Goal: Information Seeking & Learning: Learn about a topic

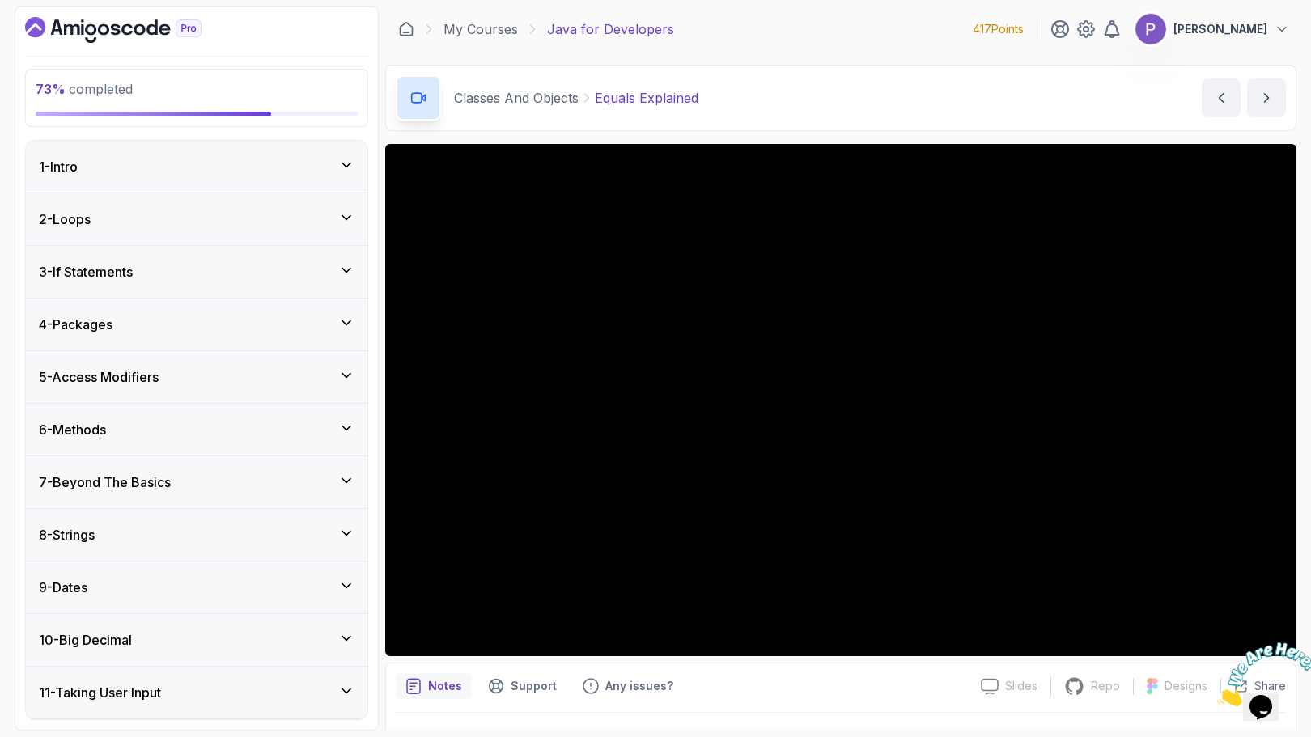
scroll to position [38, 0]
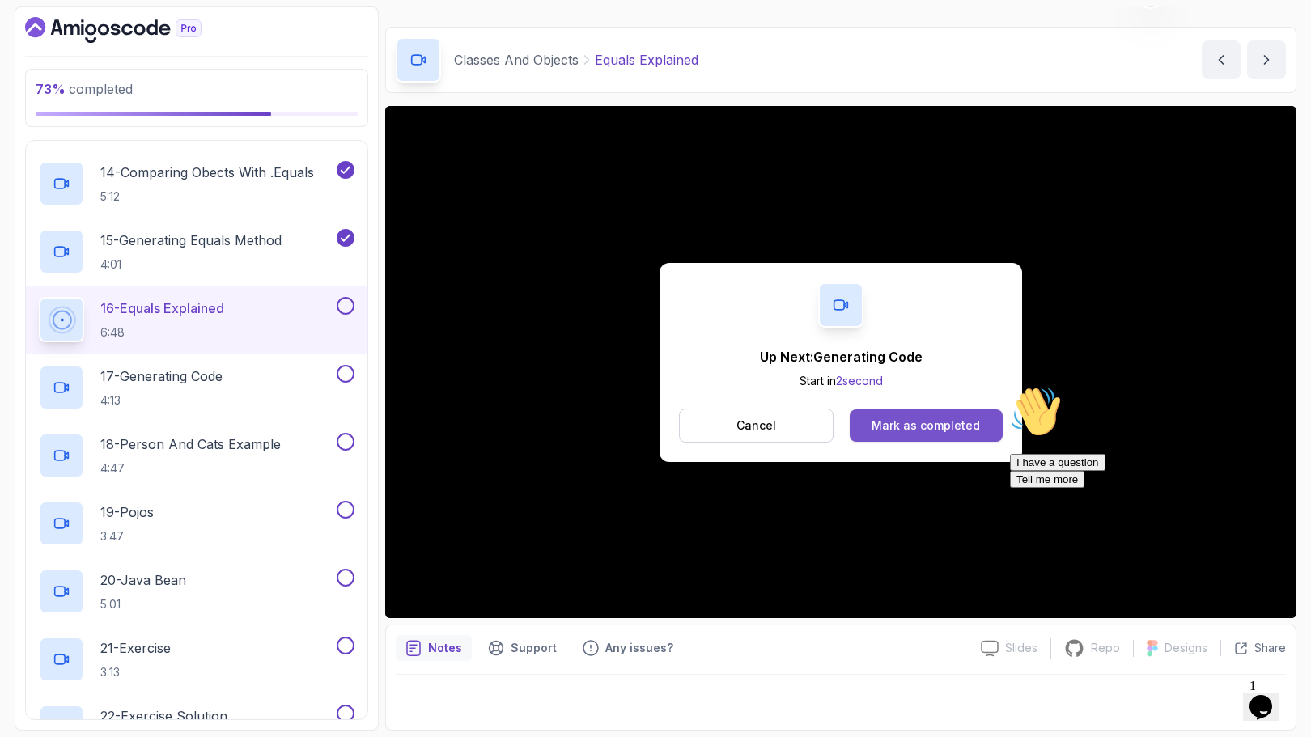
click at [936, 436] on button "Mark as completed" at bounding box center [926, 426] width 153 height 32
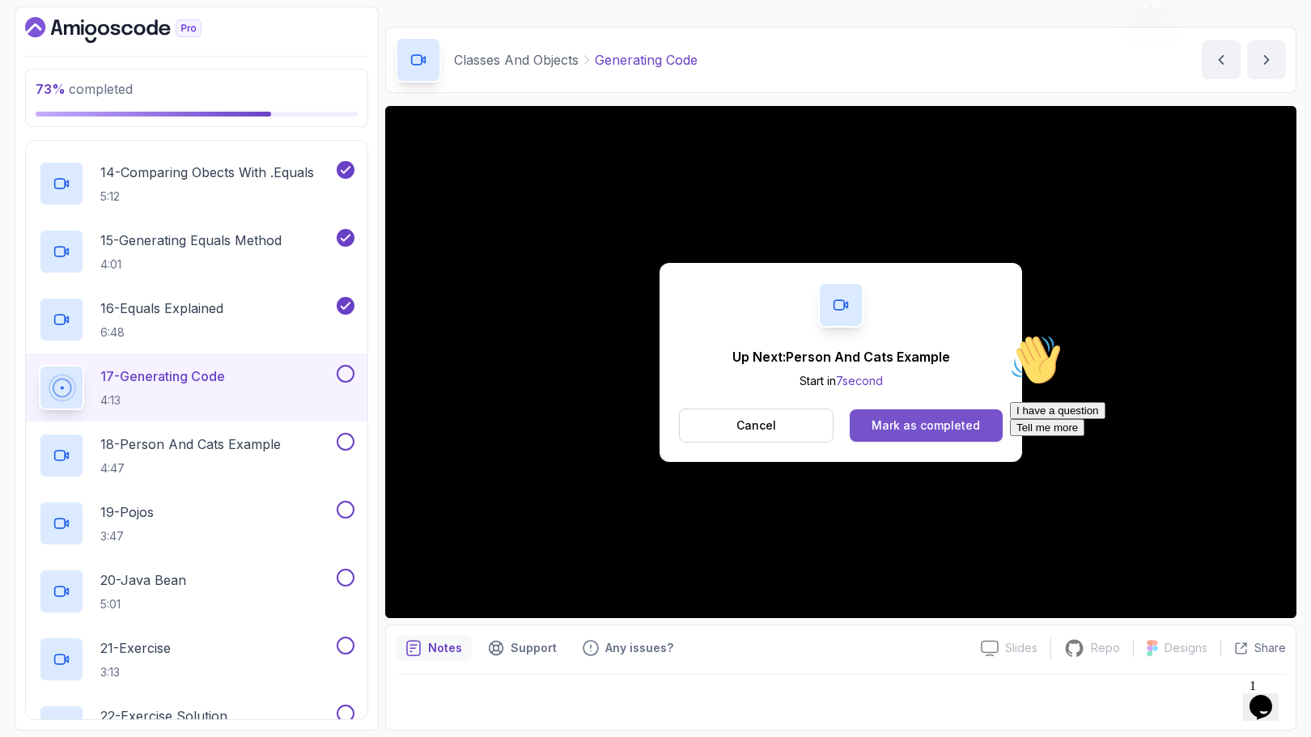
click at [969, 424] on div "Mark as completed" at bounding box center [926, 426] width 108 height 16
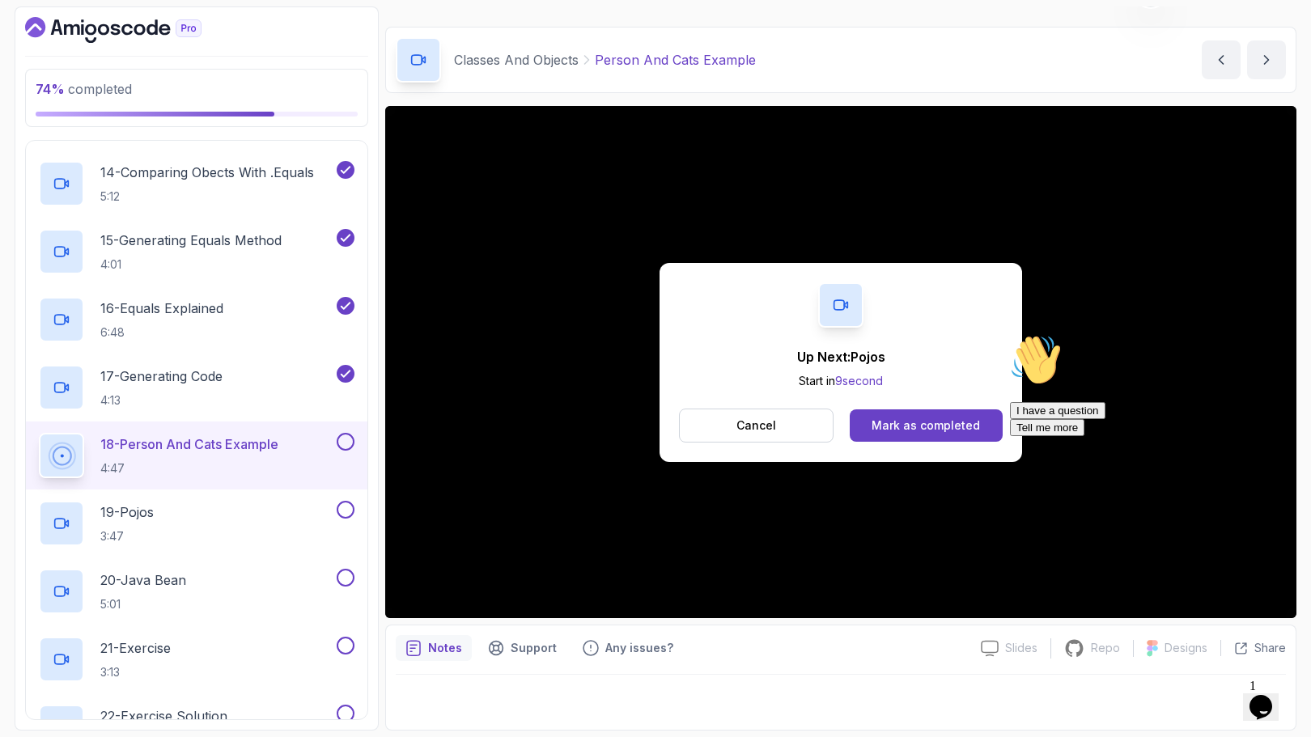
click at [969, 424] on div "Mark as completed" at bounding box center [926, 426] width 108 height 16
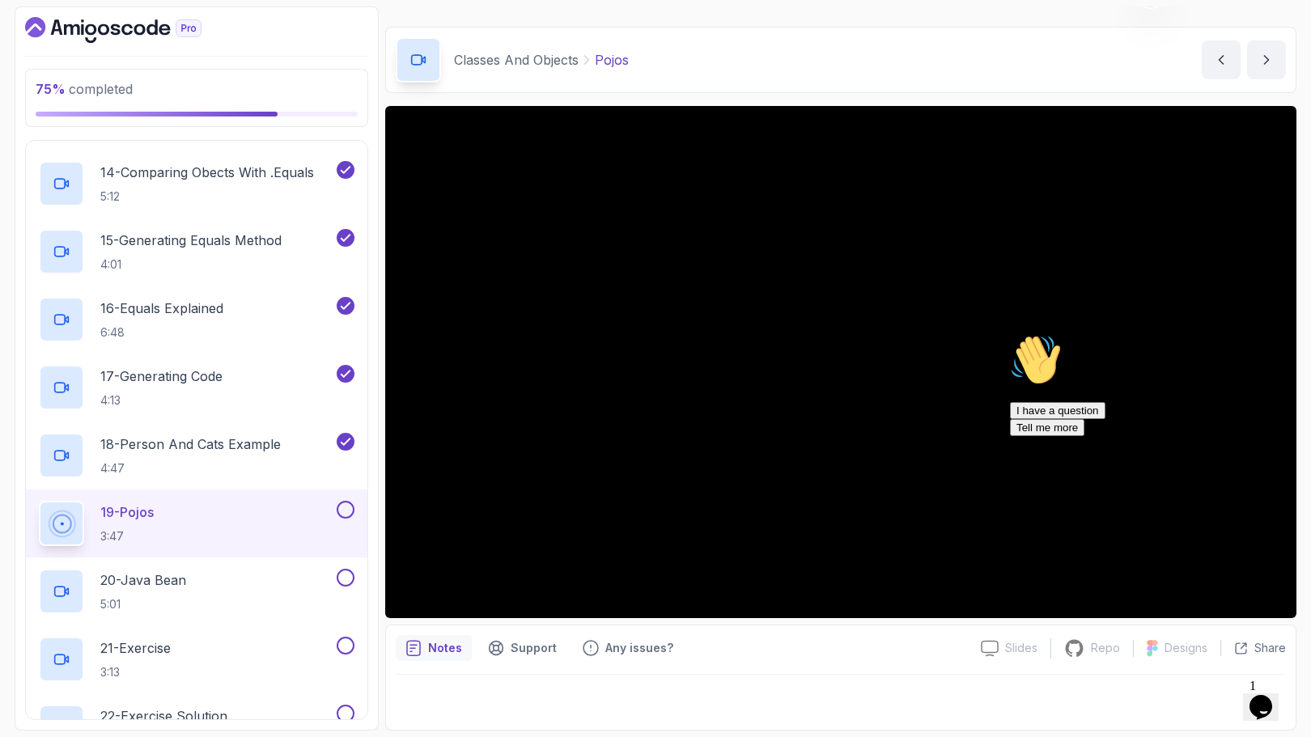
click at [1010, 334] on icon "Chat attention grabber" at bounding box center [1010, 334] width 0 height 0
click at [1217, 695] on icon "Close" at bounding box center [1217, 702] width 0 height 14
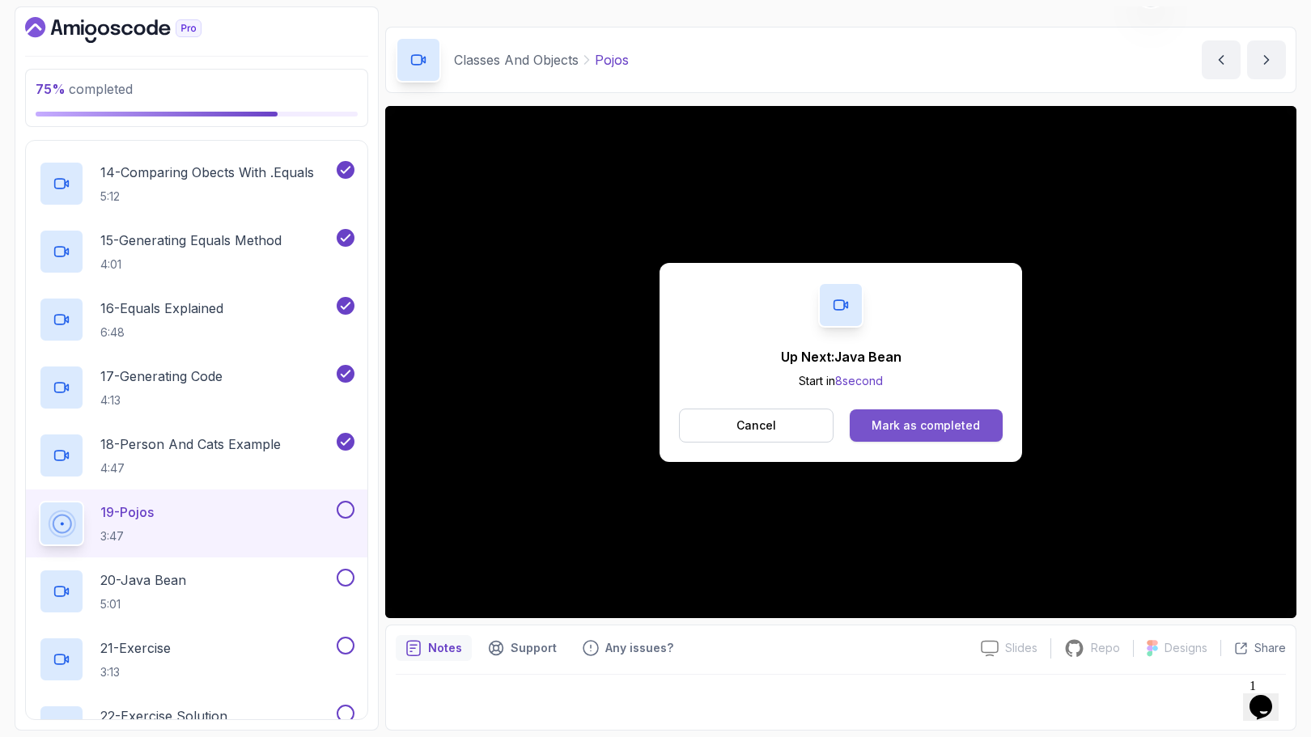
click at [932, 430] on div "Mark as completed" at bounding box center [926, 426] width 108 height 16
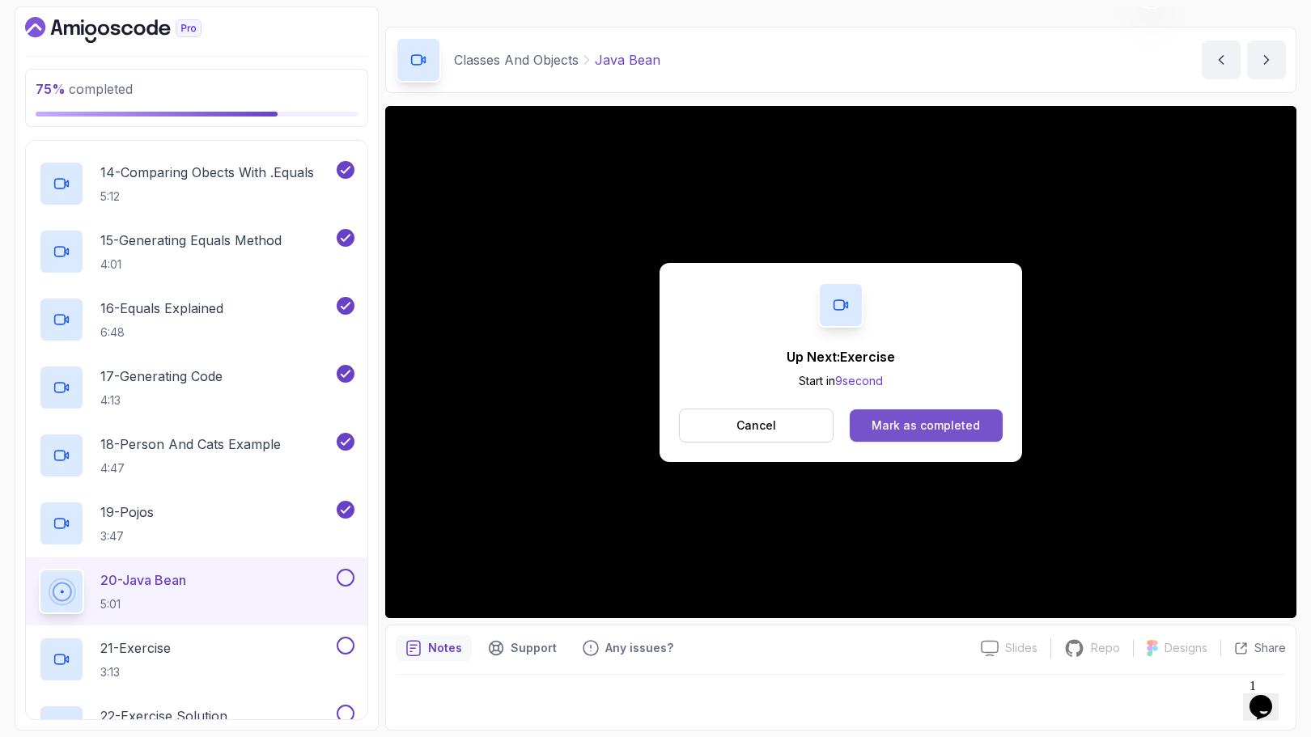
click at [961, 422] on div "Mark as completed" at bounding box center [926, 426] width 108 height 16
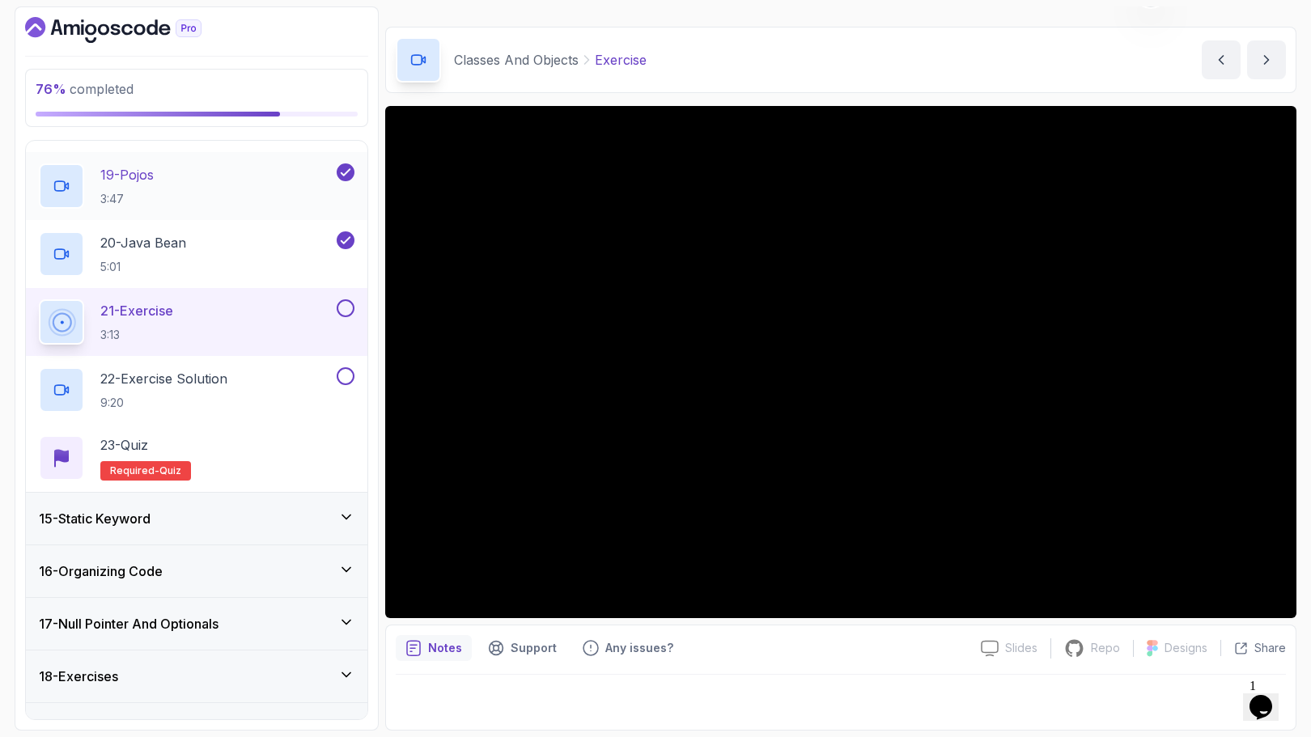
scroll to position [1949, 0]
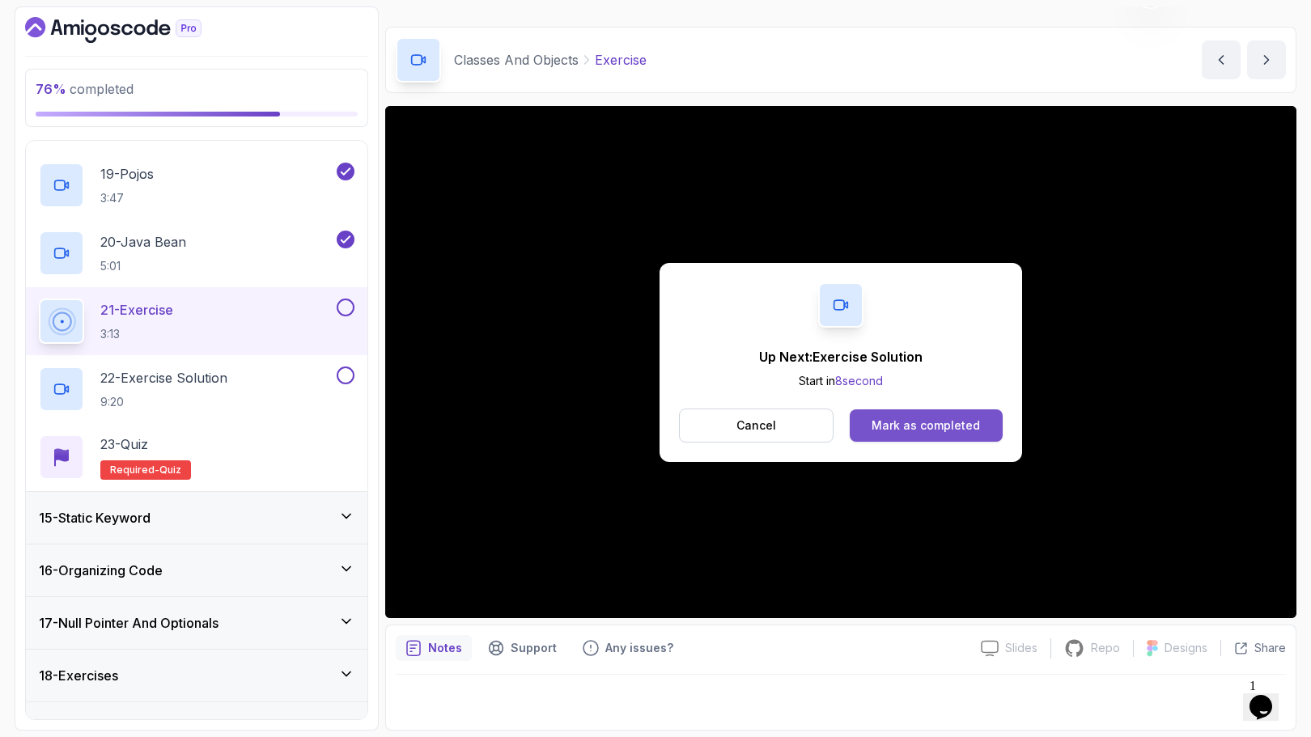
click at [932, 435] on button "Mark as completed" at bounding box center [926, 426] width 153 height 32
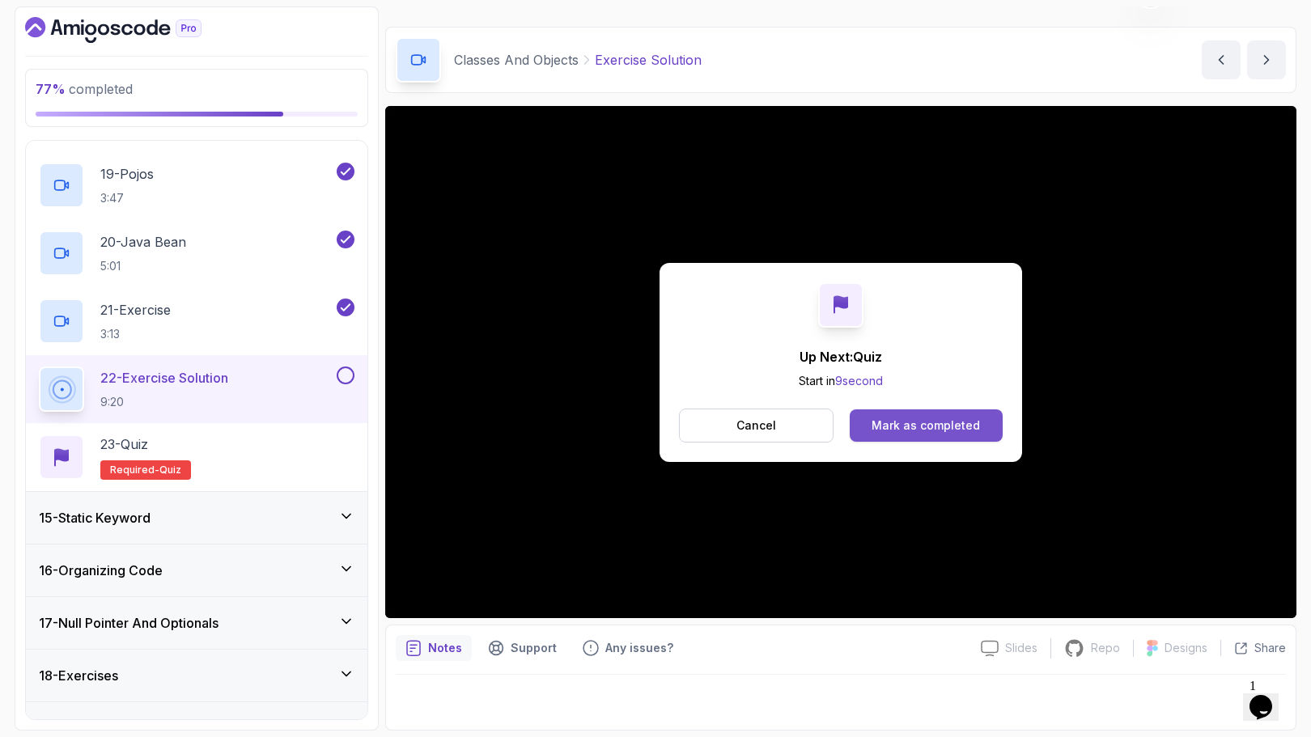
click at [925, 414] on button "Mark as completed" at bounding box center [926, 426] width 153 height 32
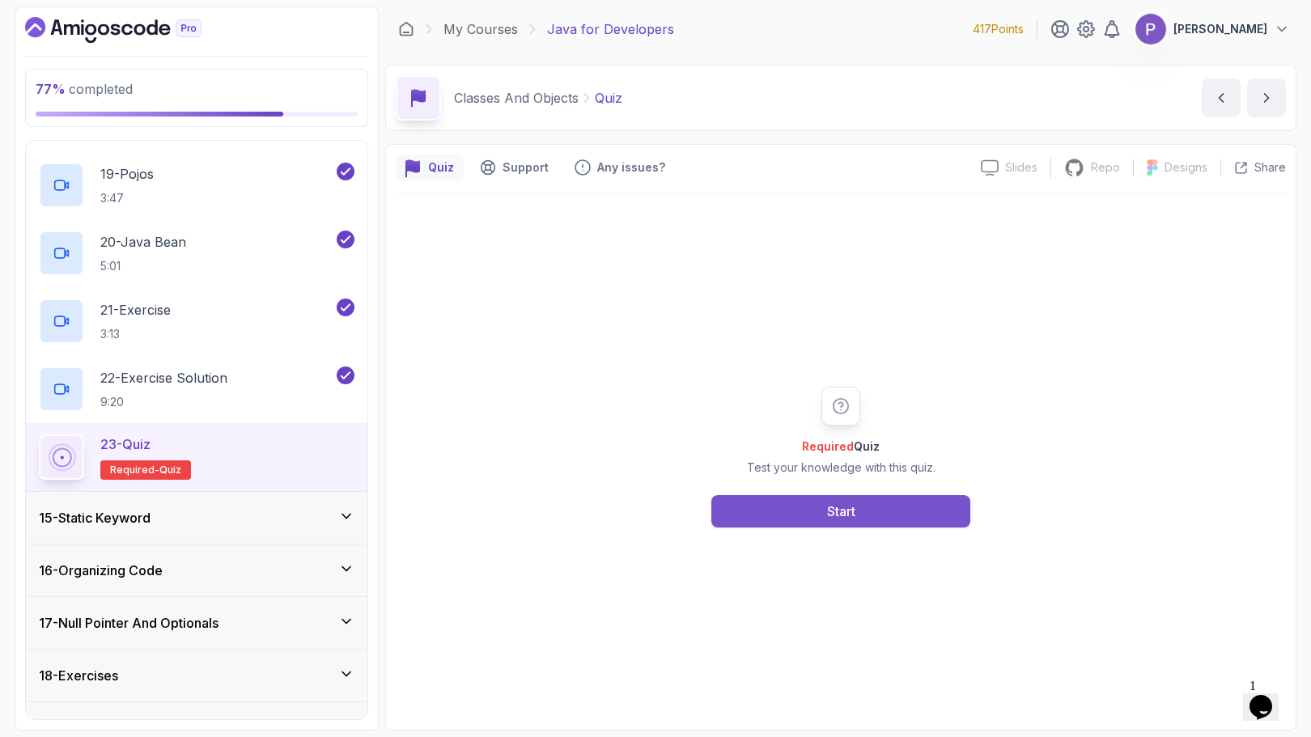
click at [846, 506] on div "Start" at bounding box center [841, 511] width 28 height 19
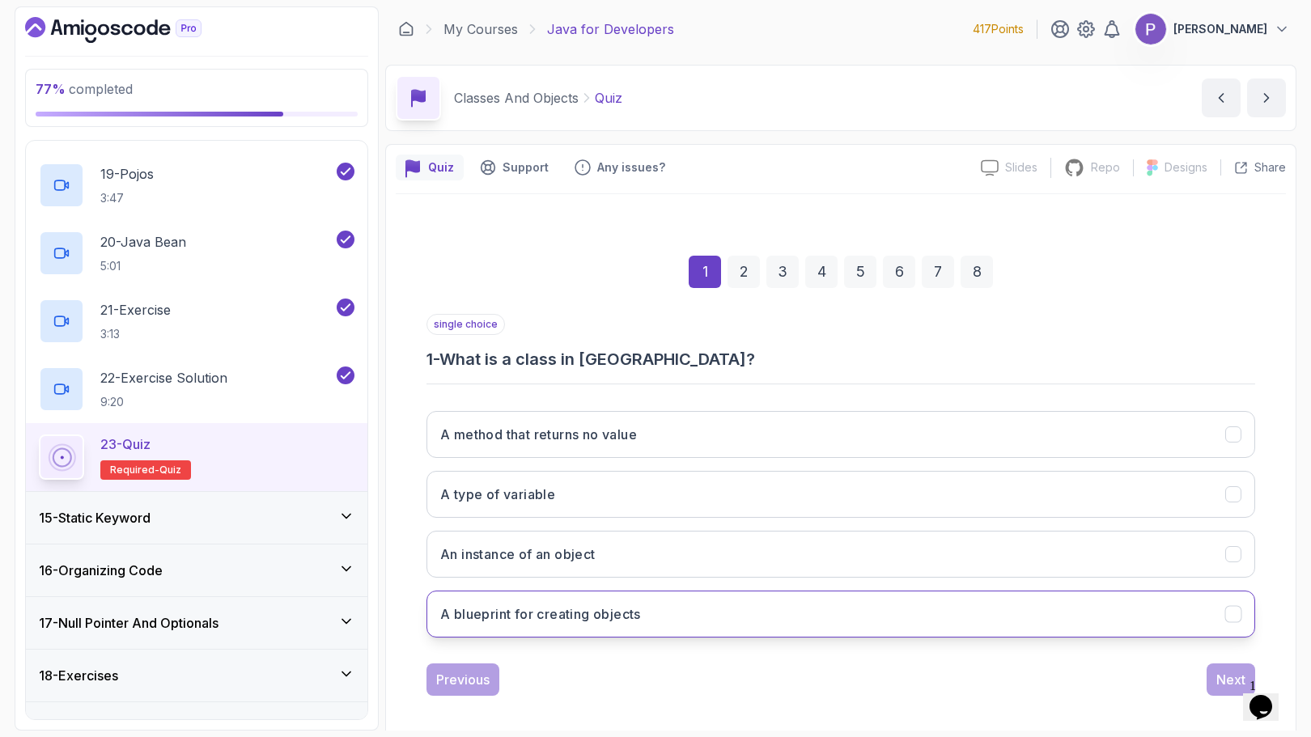
click at [643, 623] on button "A blueprint for creating objects" at bounding box center [841, 614] width 829 height 47
click at [1218, 675] on div "Next" at bounding box center [1231, 679] width 29 height 19
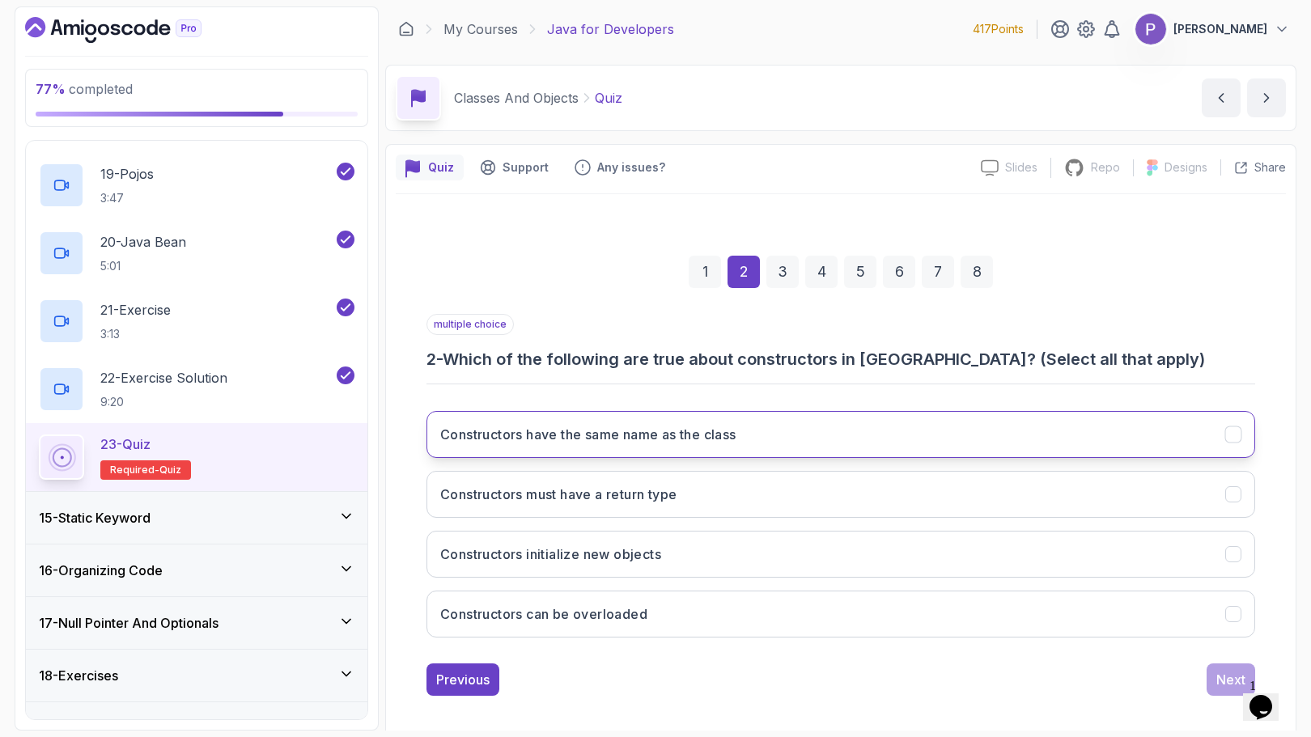
click at [979, 429] on button "Constructors have the same name as the class" at bounding box center [841, 434] width 829 height 47
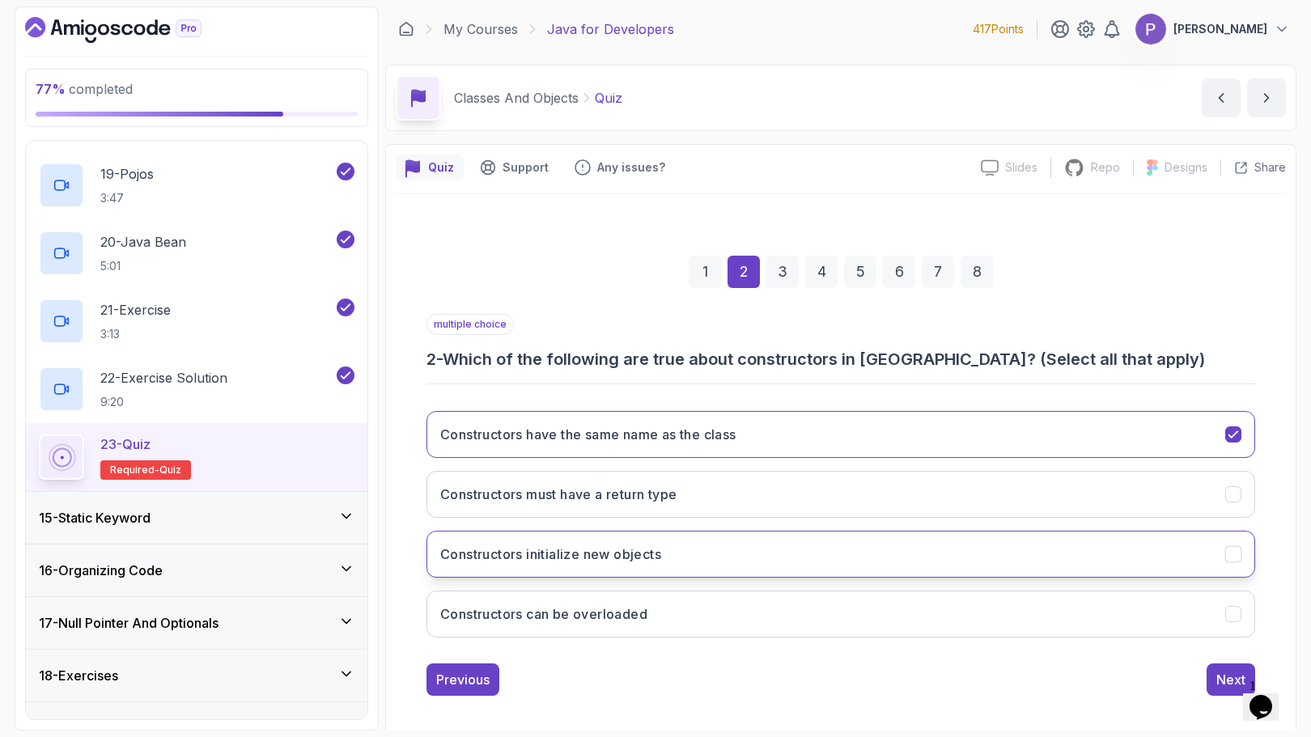
click at [977, 553] on button "Constructors initialize new objects" at bounding box center [841, 554] width 829 height 47
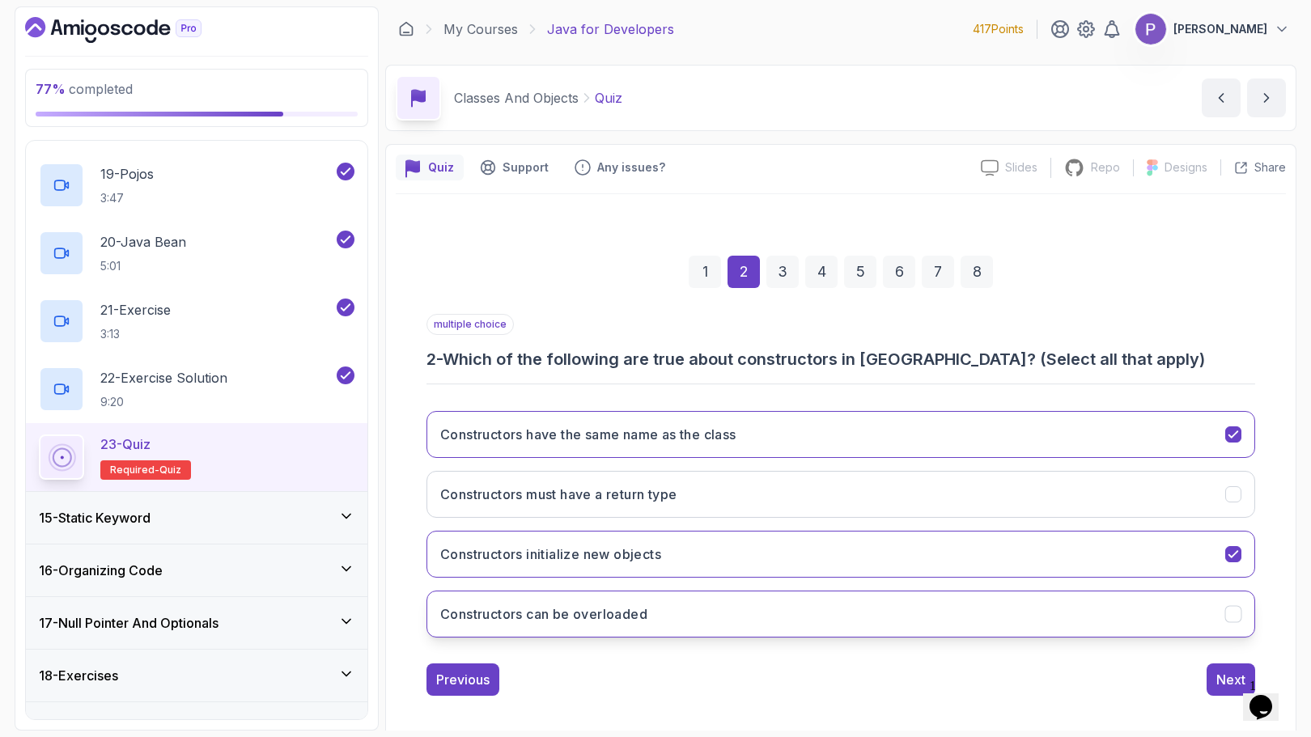
click at [971, 606] on button "Constructors can be overloaded" at bounding box center [841, 614] width 829 height 47
click at [1211, 668] on button "Next" at bounding box center [1231, 680] width 49 height 32
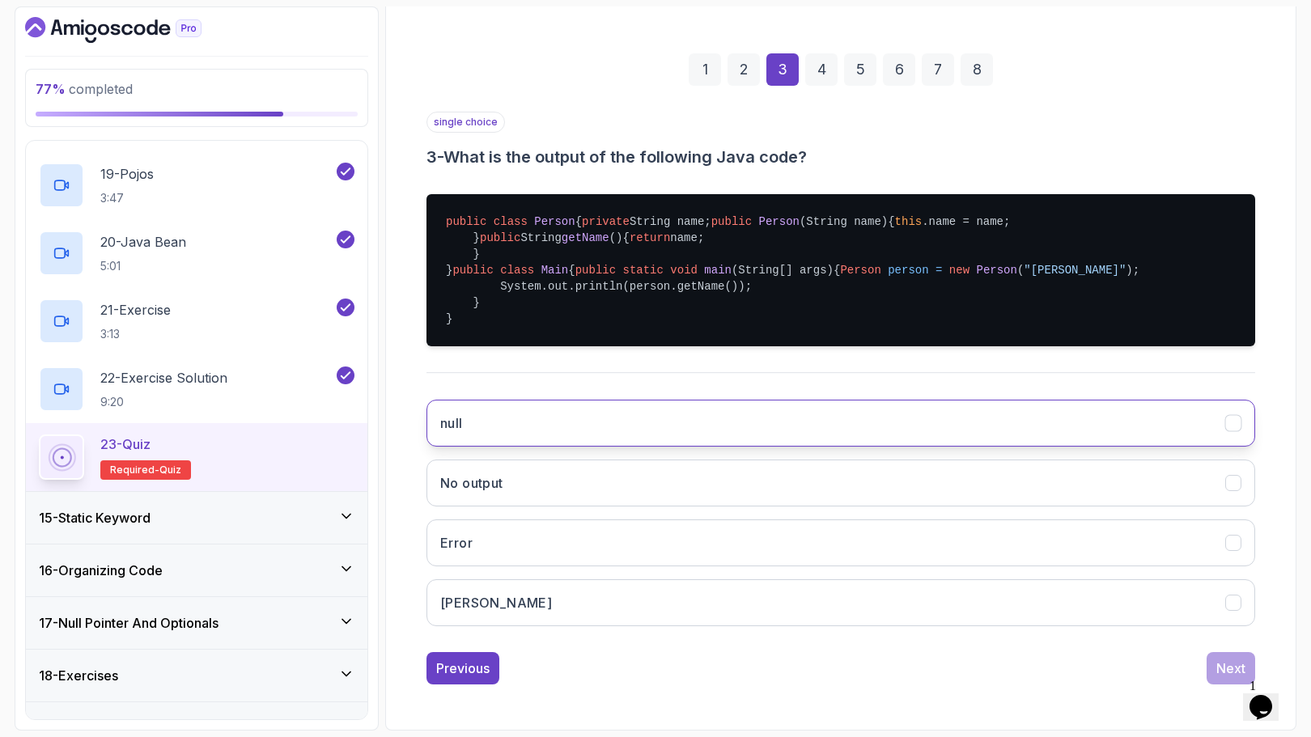
scroll to position [332, 0]
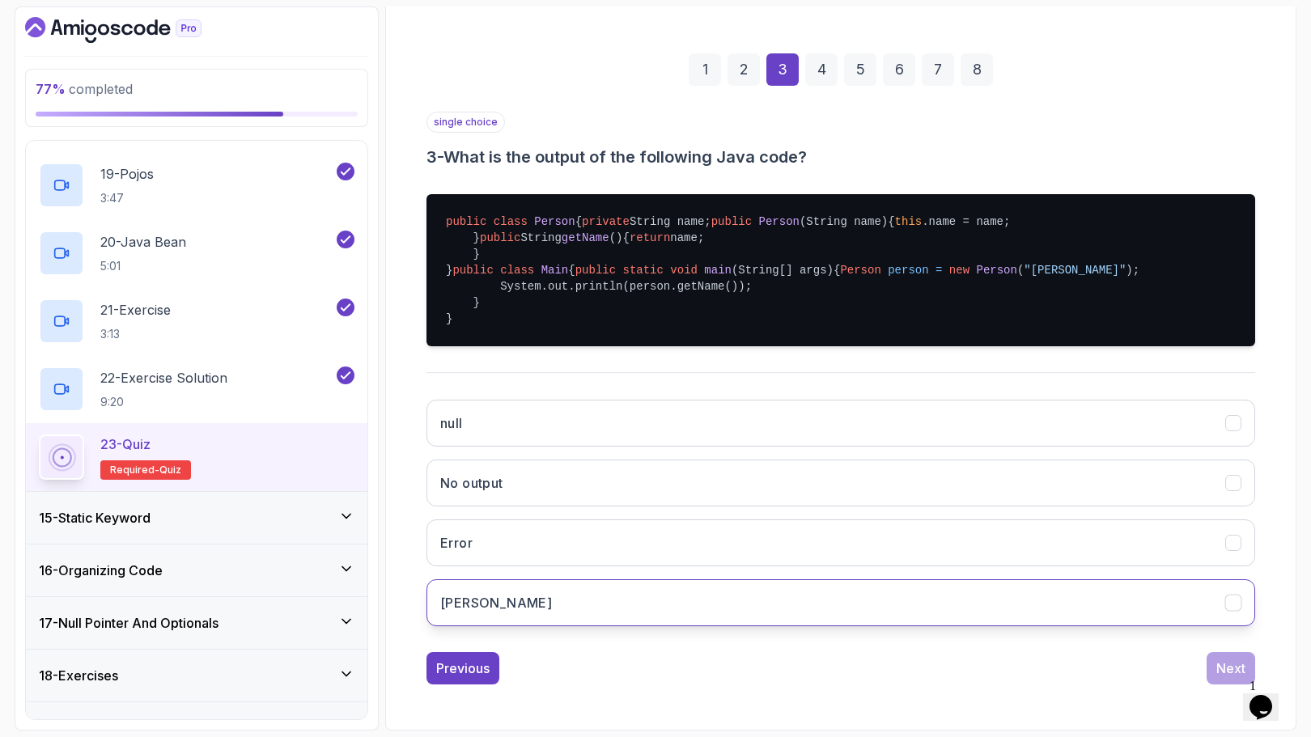
click at [657, 595] on button "[PERSON_NAME]" at bounding box center [841, 603] width 829 height 47
click at [1240, 664] on div "Next" at bounding box center [1231, 668] width 29 height 19
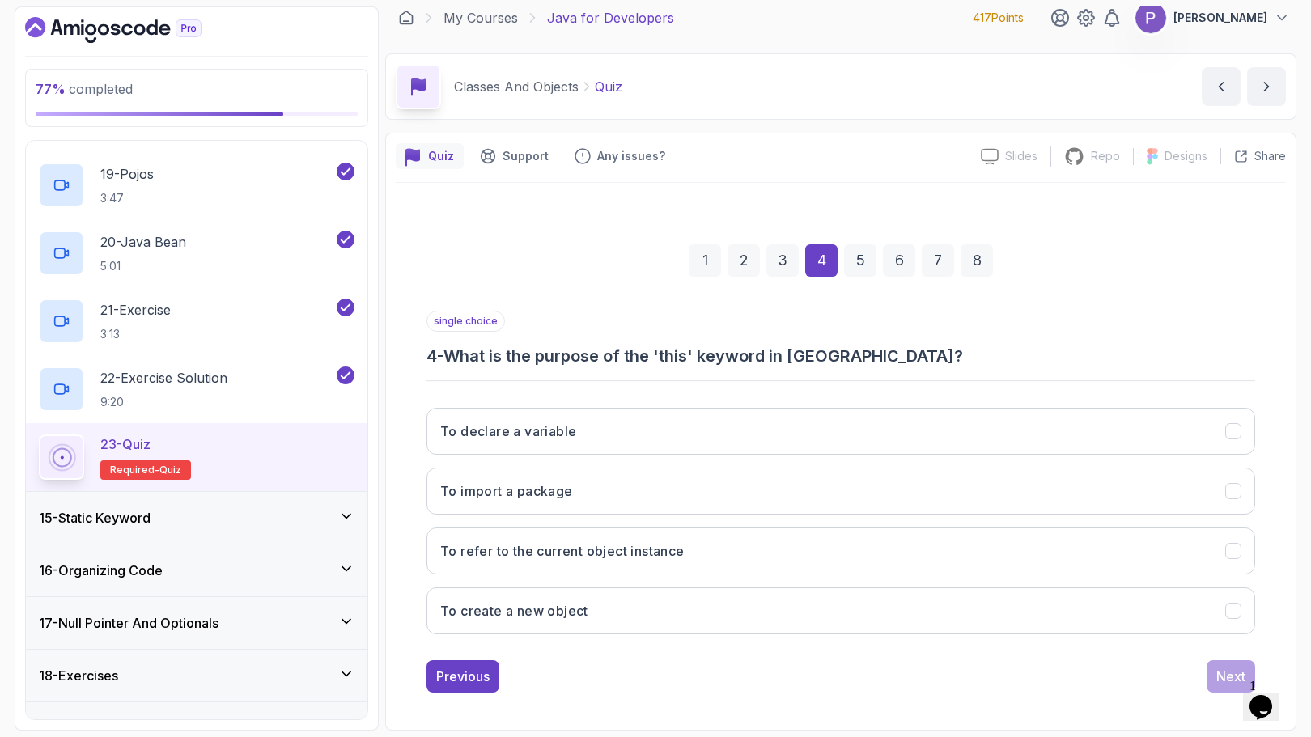
scroll to position [11, 0]
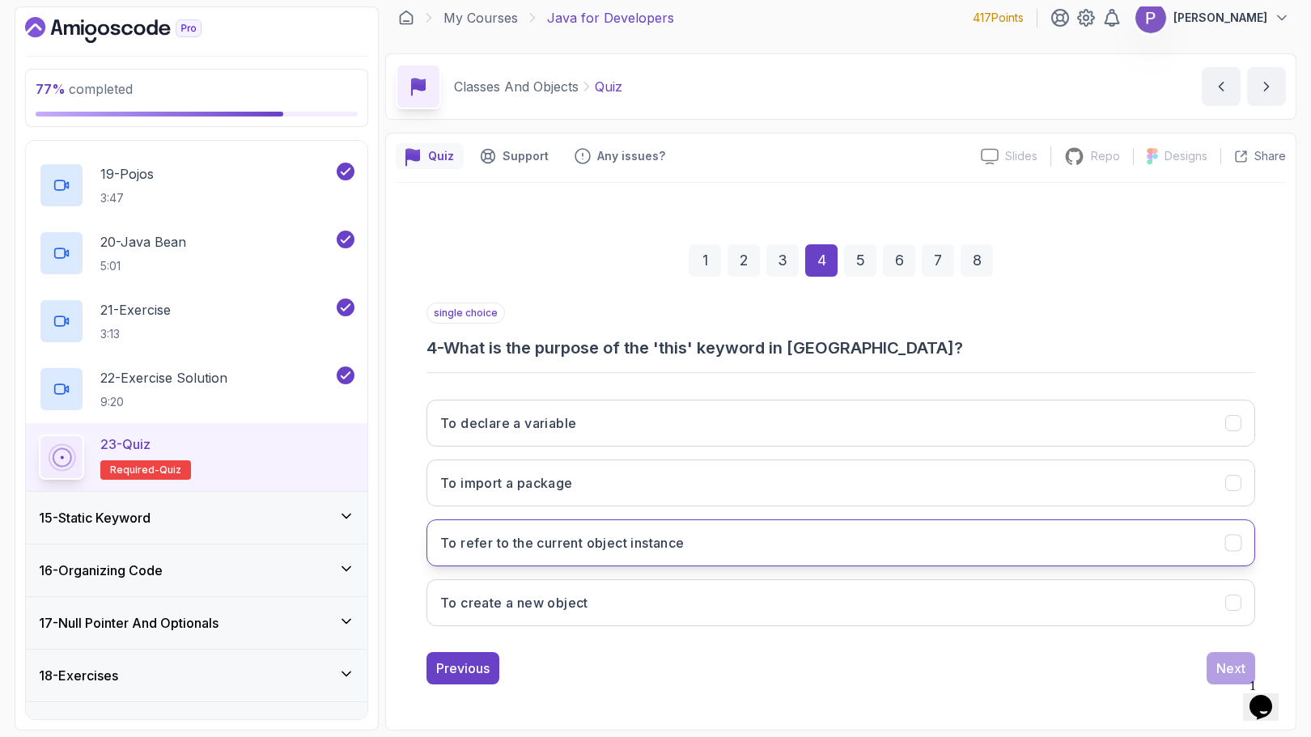
click at [905, 553] on button "To refer to the current object instance" at bounding box center [841, 543] width 829 height 47
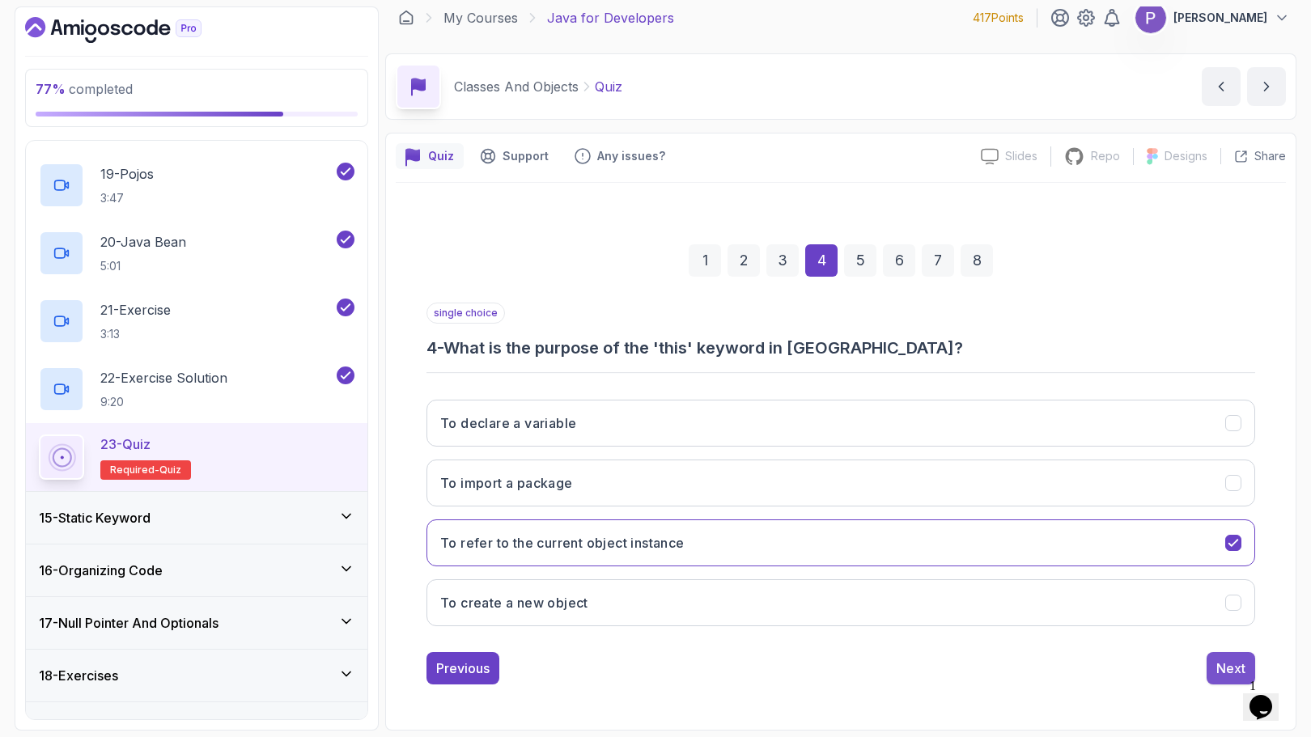
click at [1222, 664] on div "Next" at bounding box center [1231, 668] width 29 height 19
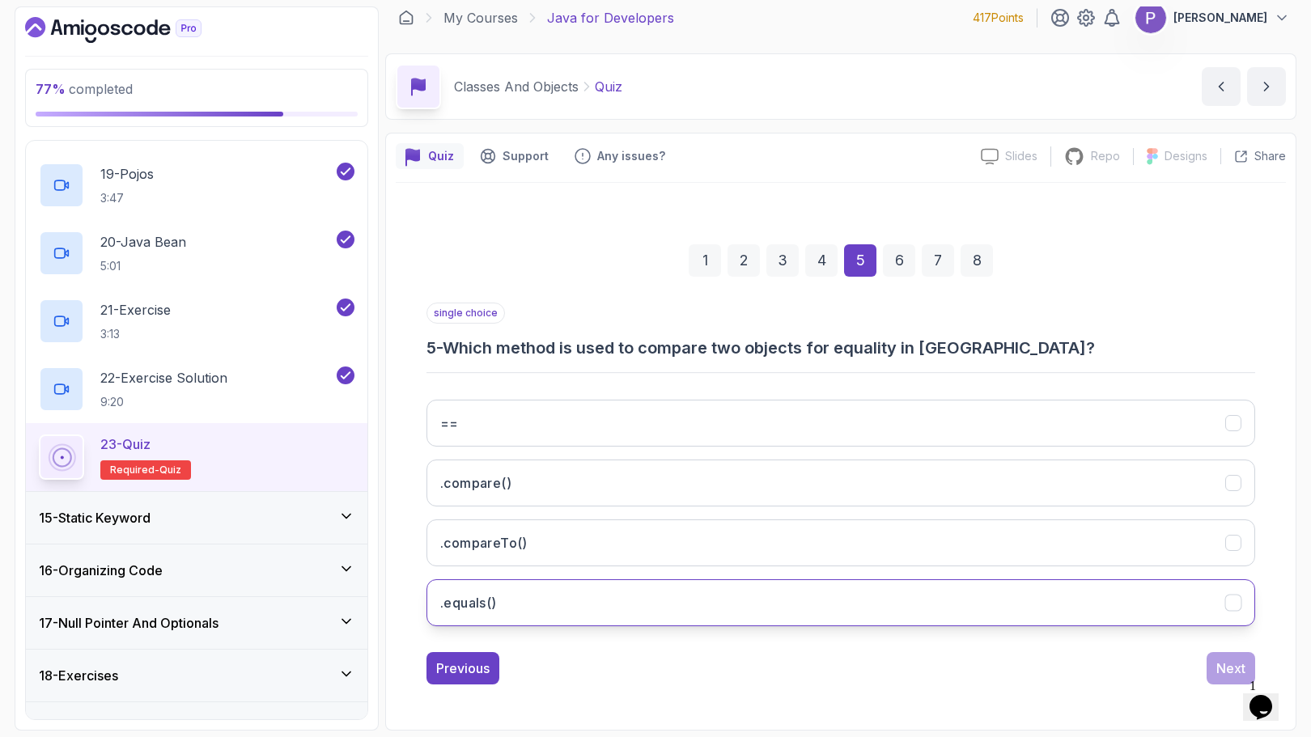
click at [1103, 590] on button ".equals()" at bounding box center [841, 603] width 829 height 47
click at [1216, 666] on button "Next" at bounding box center [1231, 668] width 49 height 32
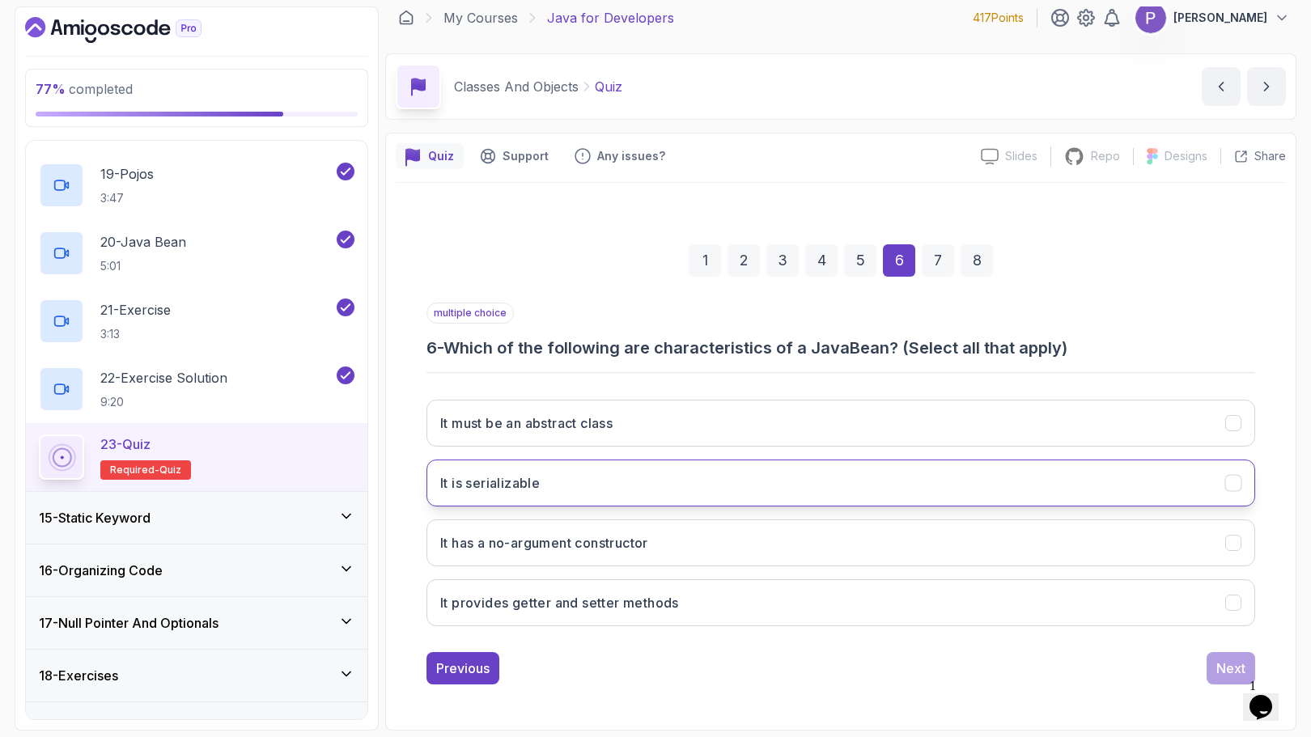
click at [1172, 483] on button "It is serializable" at bounding box center [841, 483] width 829 height 47
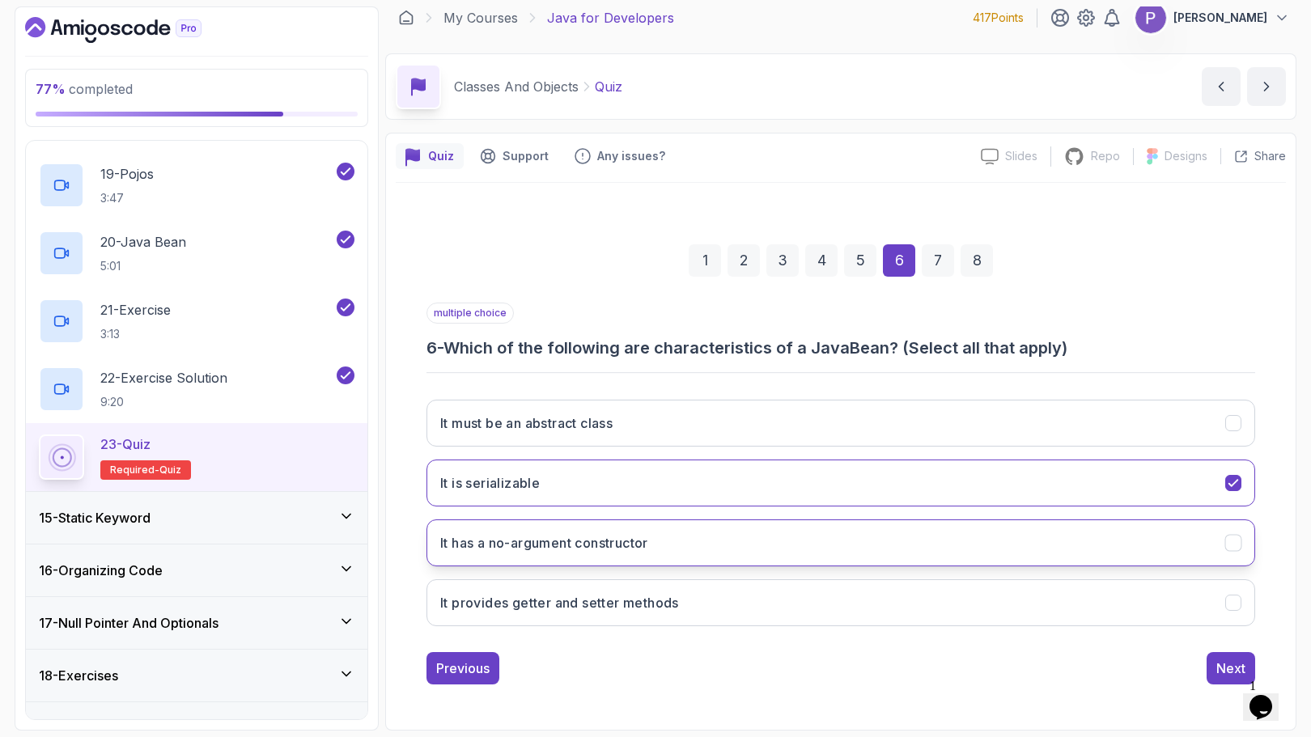
click at [1149, 553] on button "It has a no-argument constructor" at bounding box center [841, 543] width 829 height 47
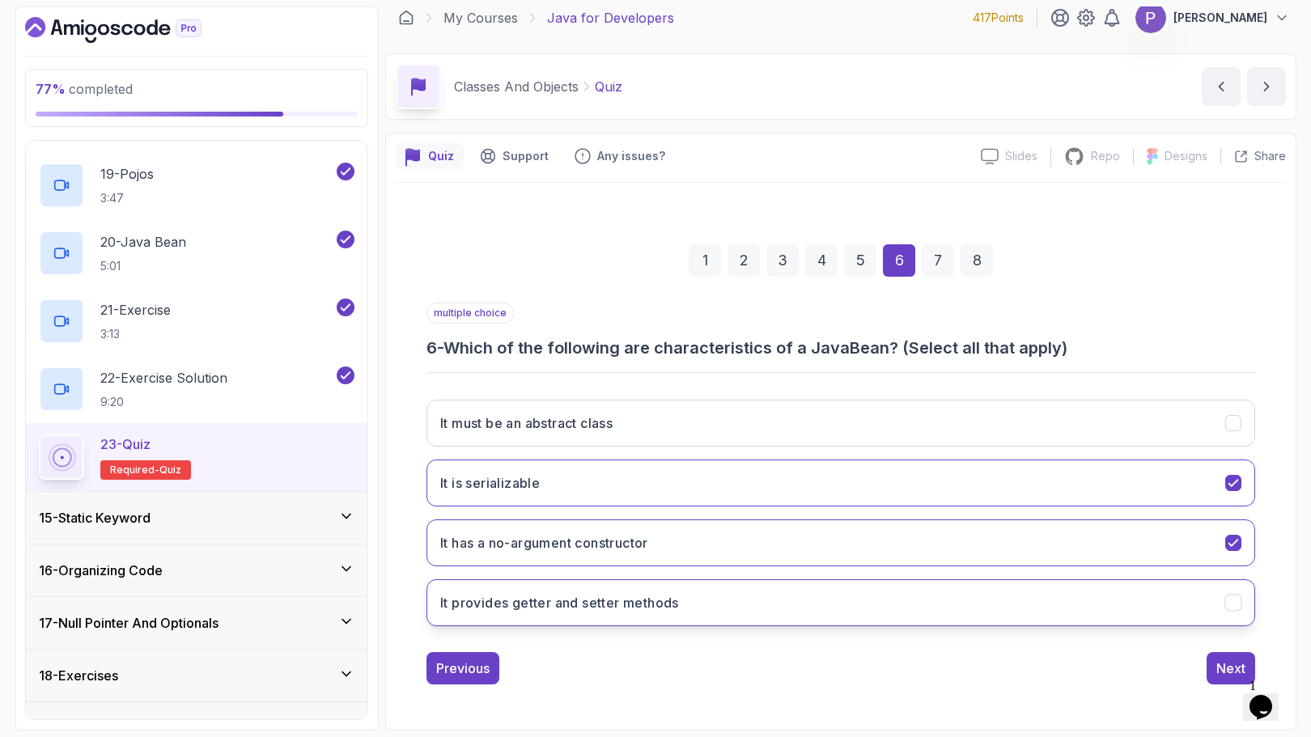
click at [1133, 602] on button "It provides getter and setter methods" at bounding box center [841, 603] width 829 height 47
click at [1235, 664] on div "Next" at bounding box center [1231, 668] width 29 height 19
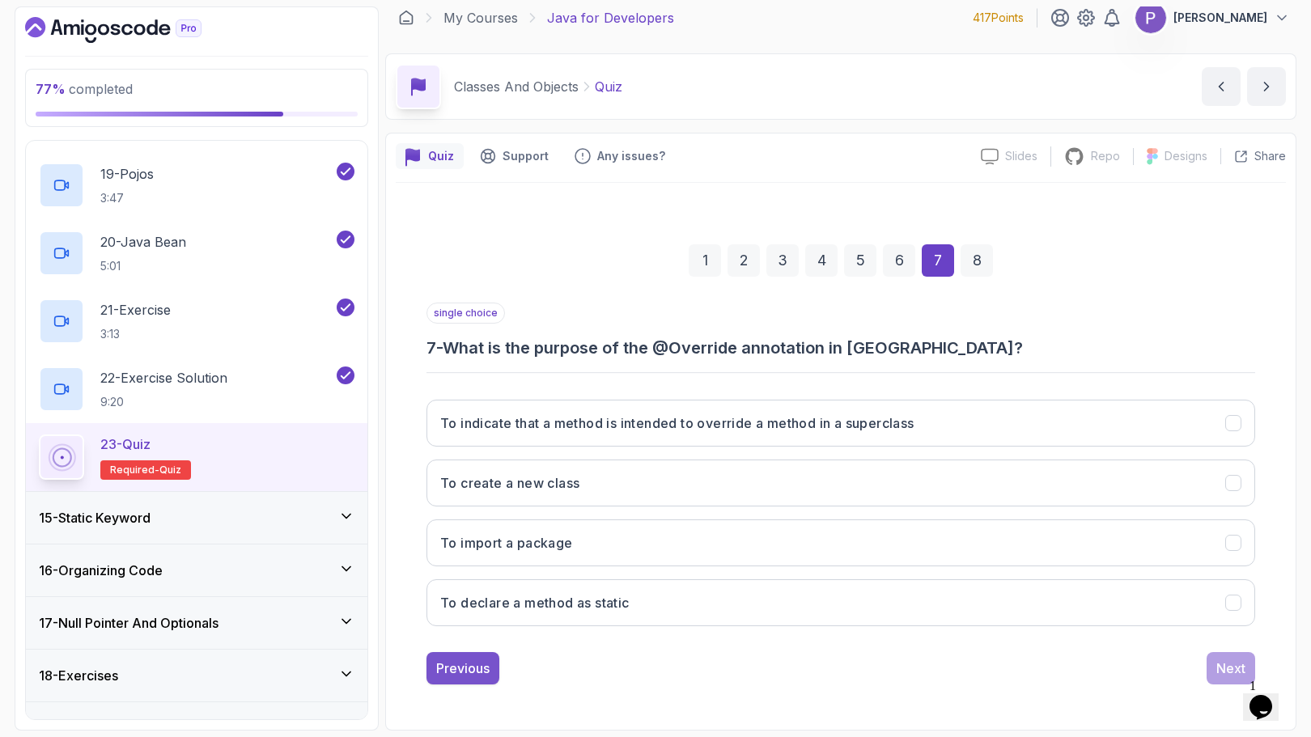
click at [477, 663] on div "Previous" at bounding box center [462, 668] width 53 height 19
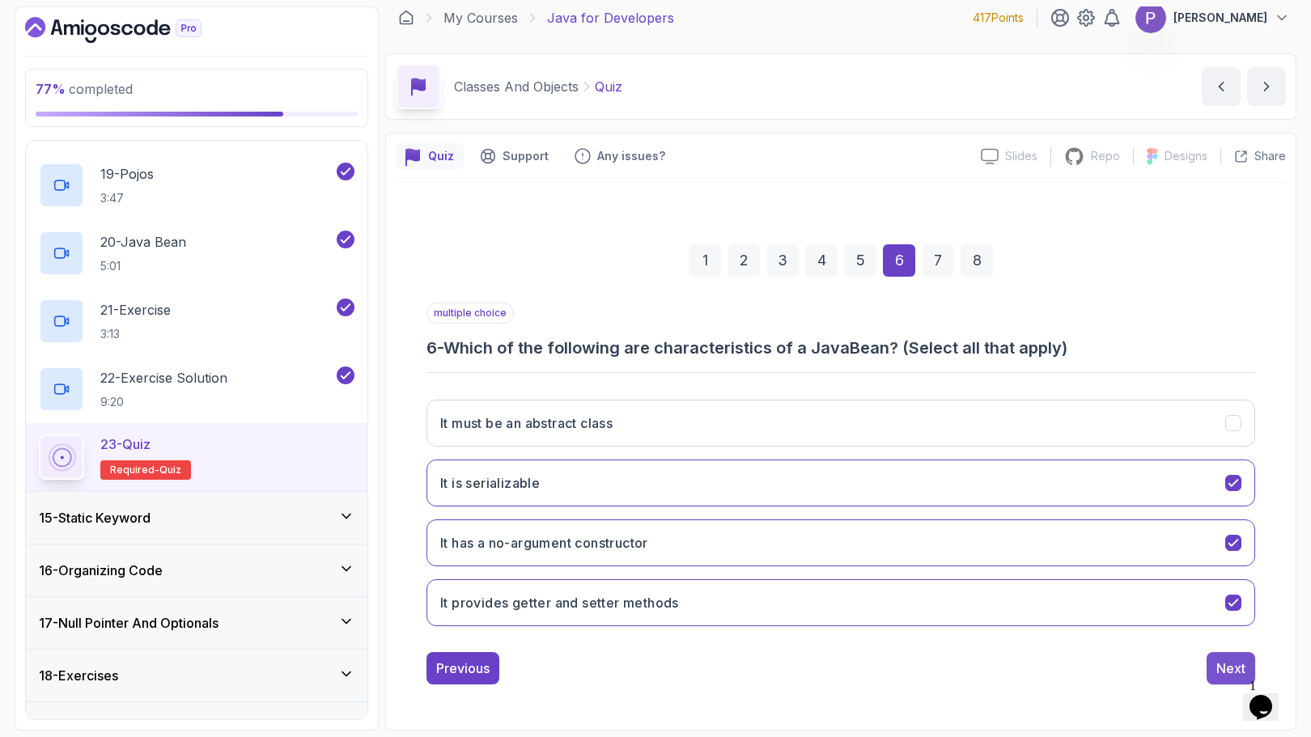
click at [1213, 669] on button "Next" at bounding box center [1231, 668] width 49 height 32
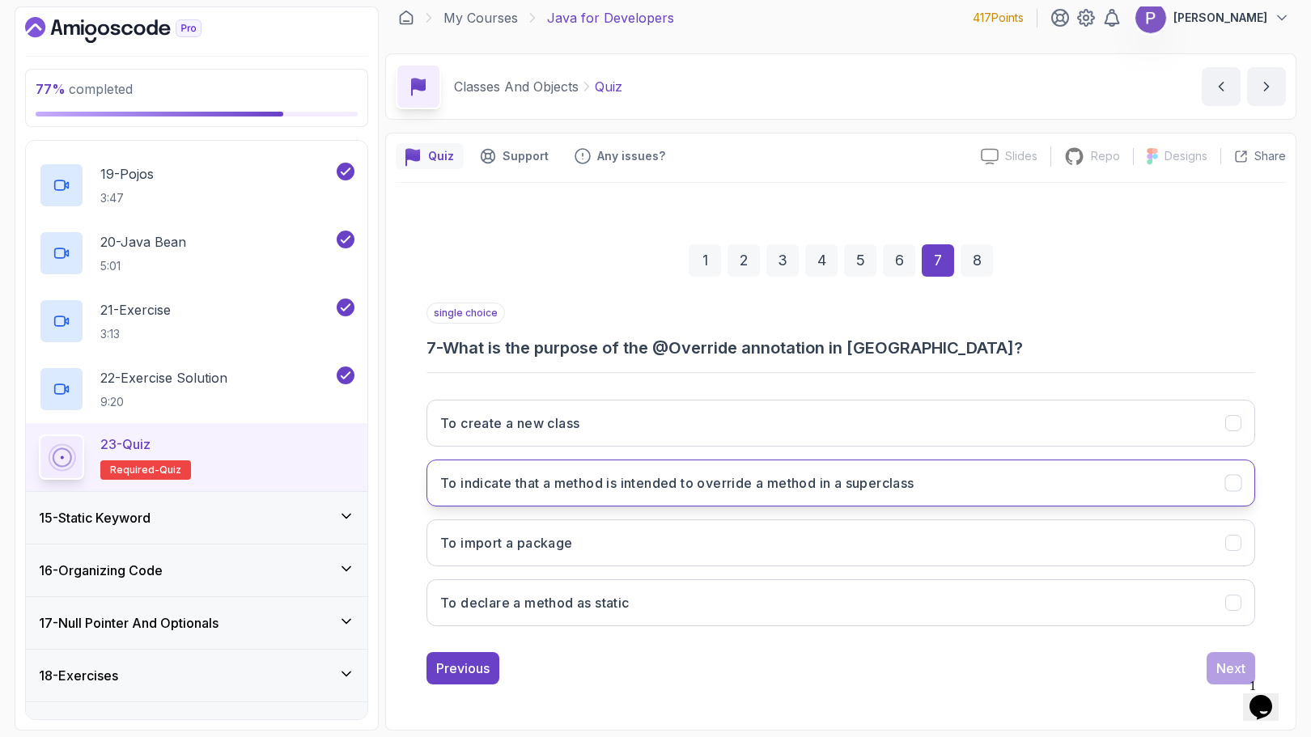
click at [1080, 474] on button "To indicate that a method is intended to override a method in a superclass" at bounding box center [841, 483] width 829 height 47
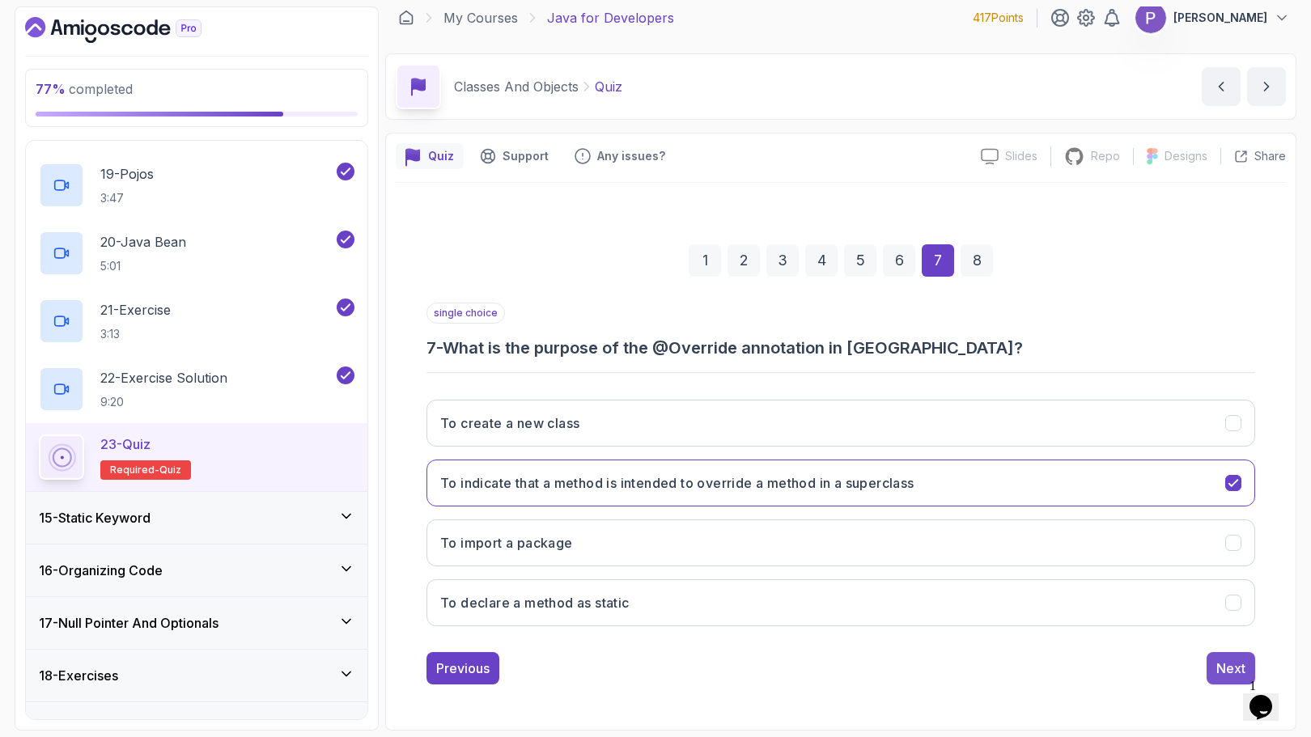
click at [1229, 664] on div "Next" at bounding box center [1231, 668] width 29 height 19
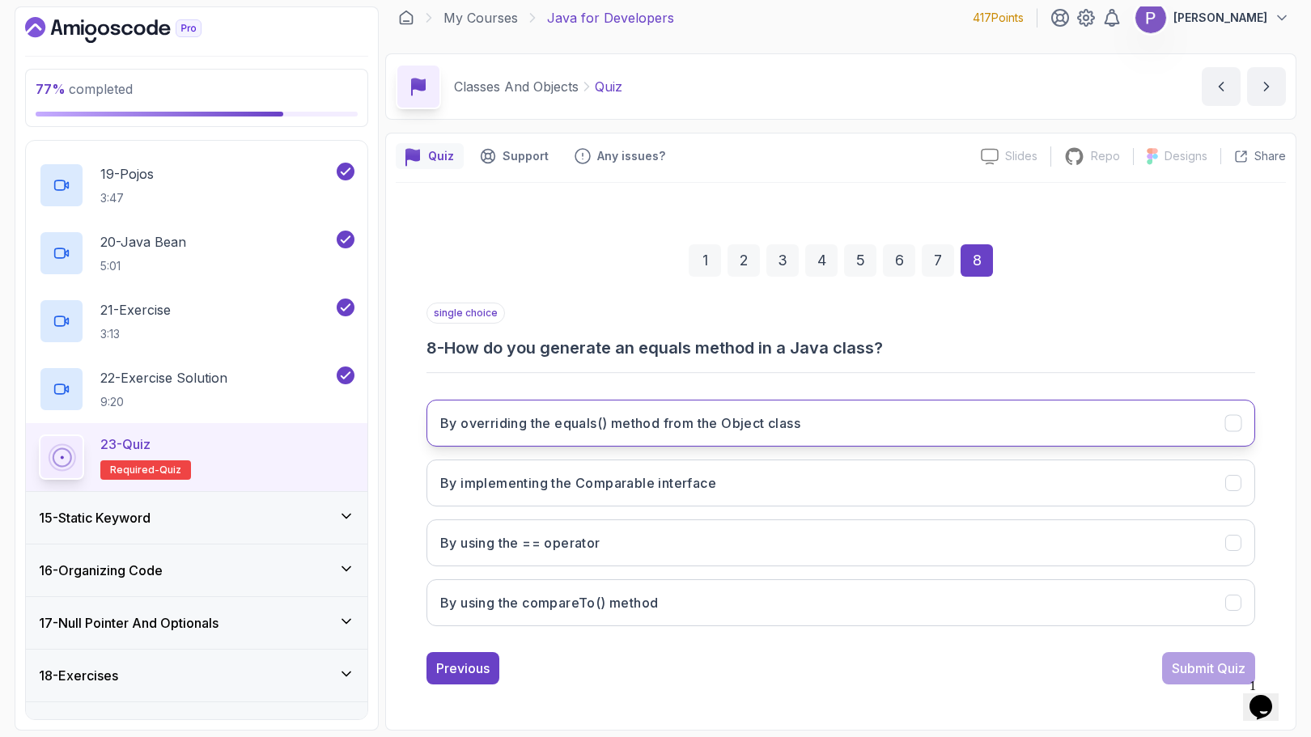
click at [1095, 444] on button "By overriding the equals() method from the Object class" at bounding box center [841, 423] width 829 height 47
click at [1193, 661] on div "Submit Quiz" at bounding box center [1209, 668] width 74 height 19
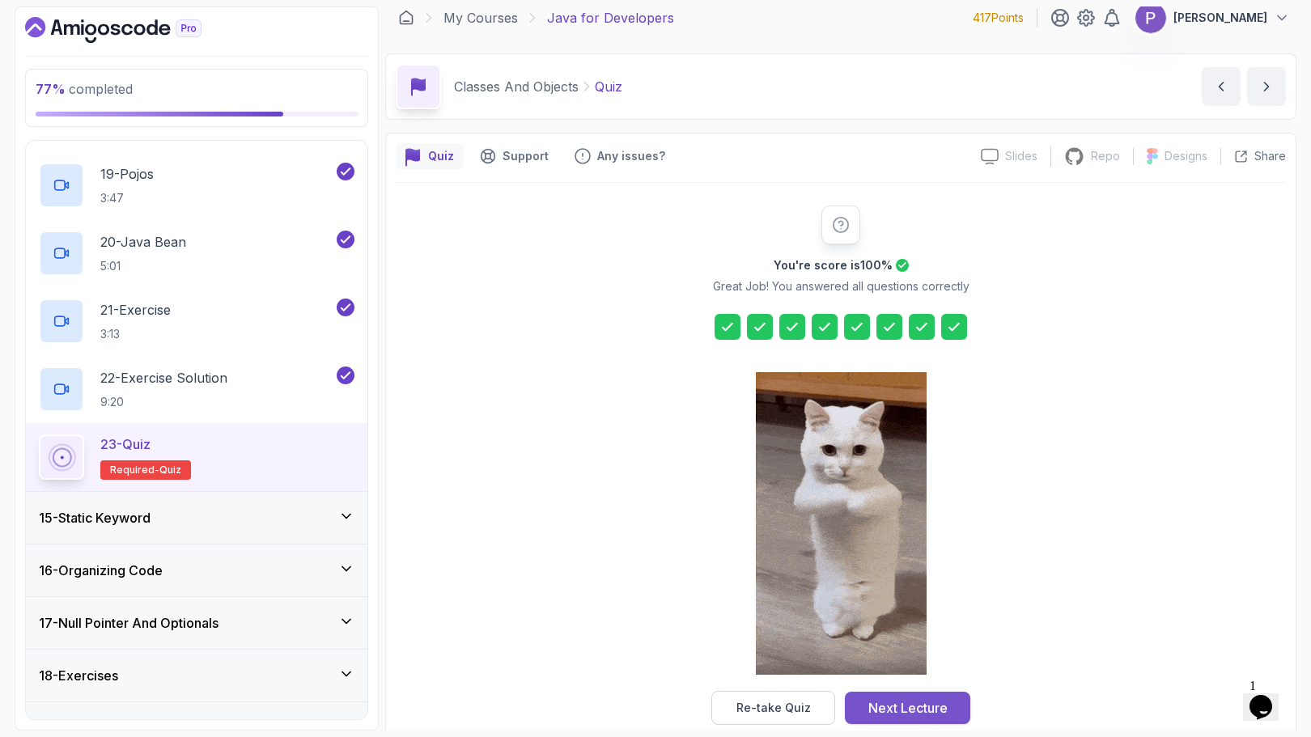
click at [941, 707] on div "Next Lecture" at bounding box center [908, 708] width 79 height 19
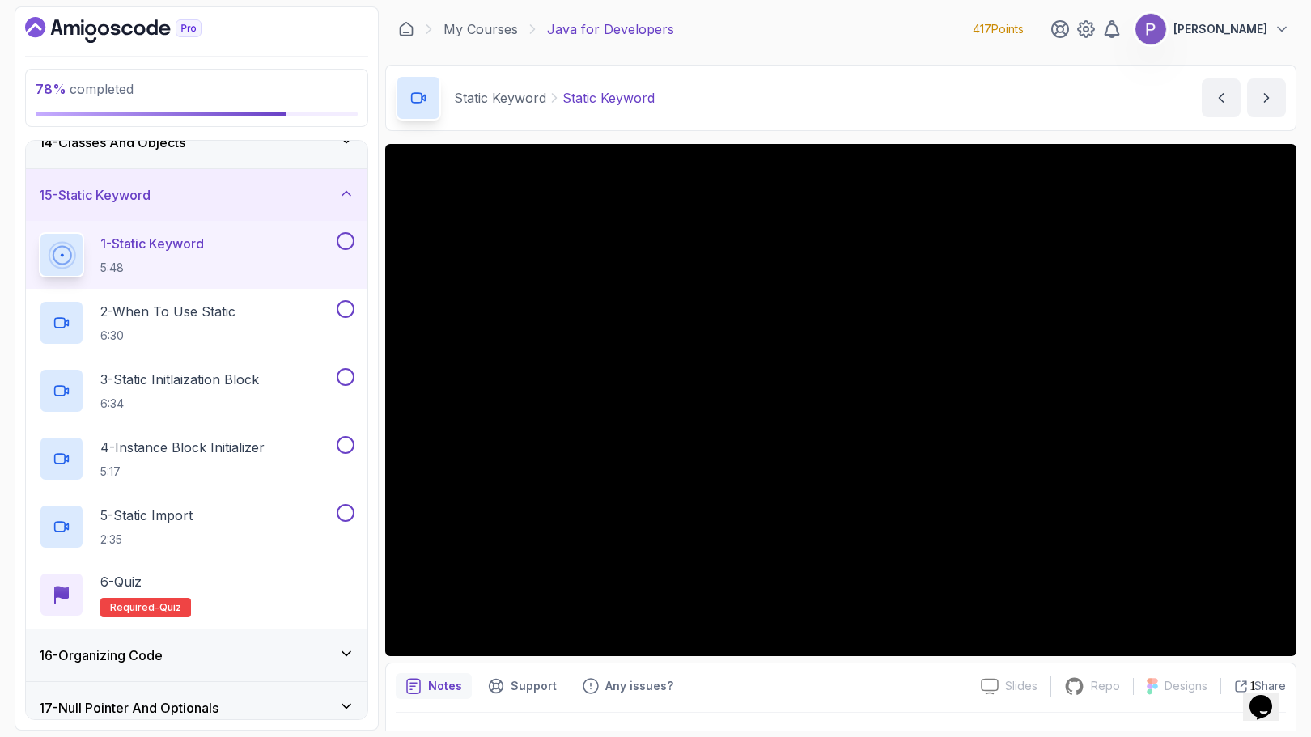
scroll to position [693, 0]
